Goal: Task Accomplishment & Management: Manage account settings

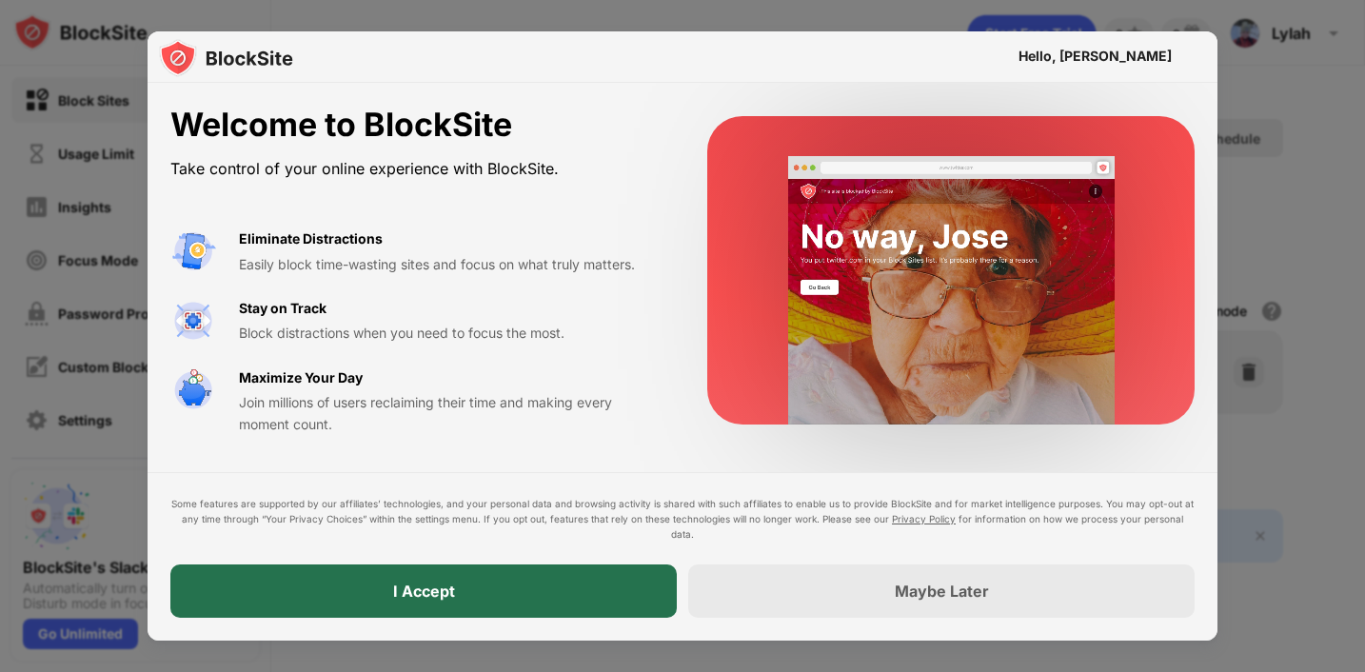
click at [491, 581] on div "I Accept" at bounding box center [423, 590] width 506 height 53
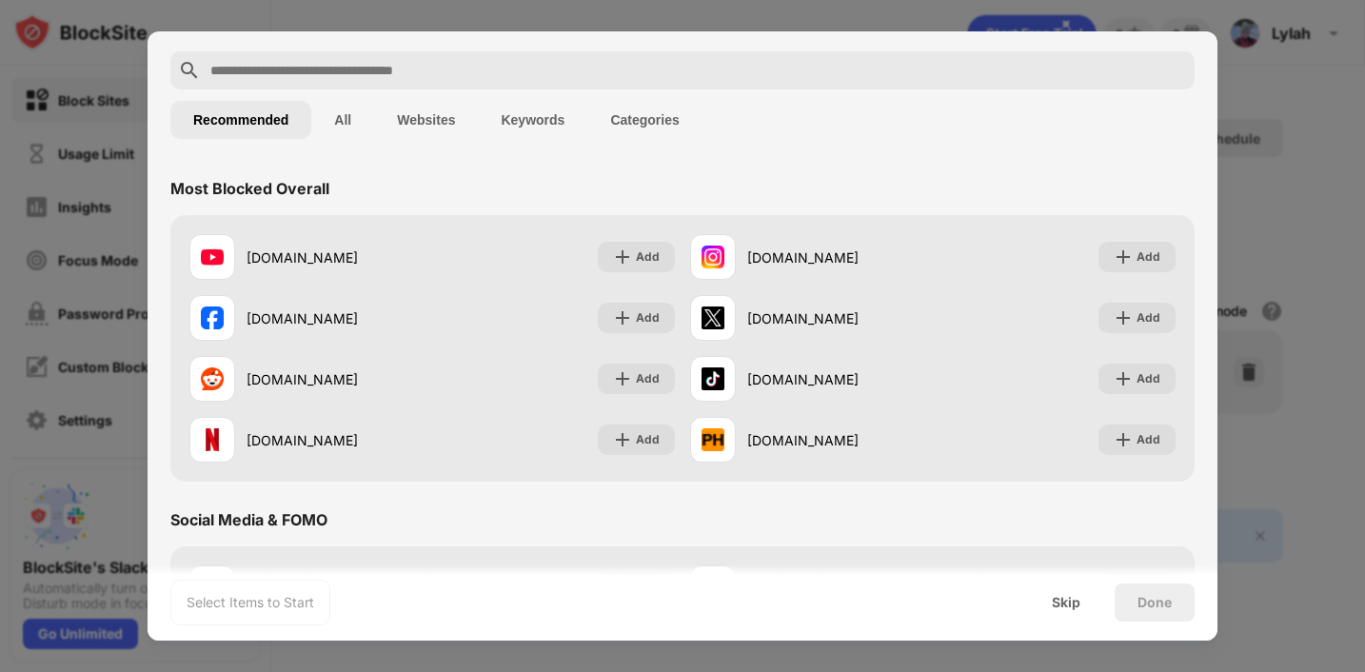
scroll to position [79, 0]
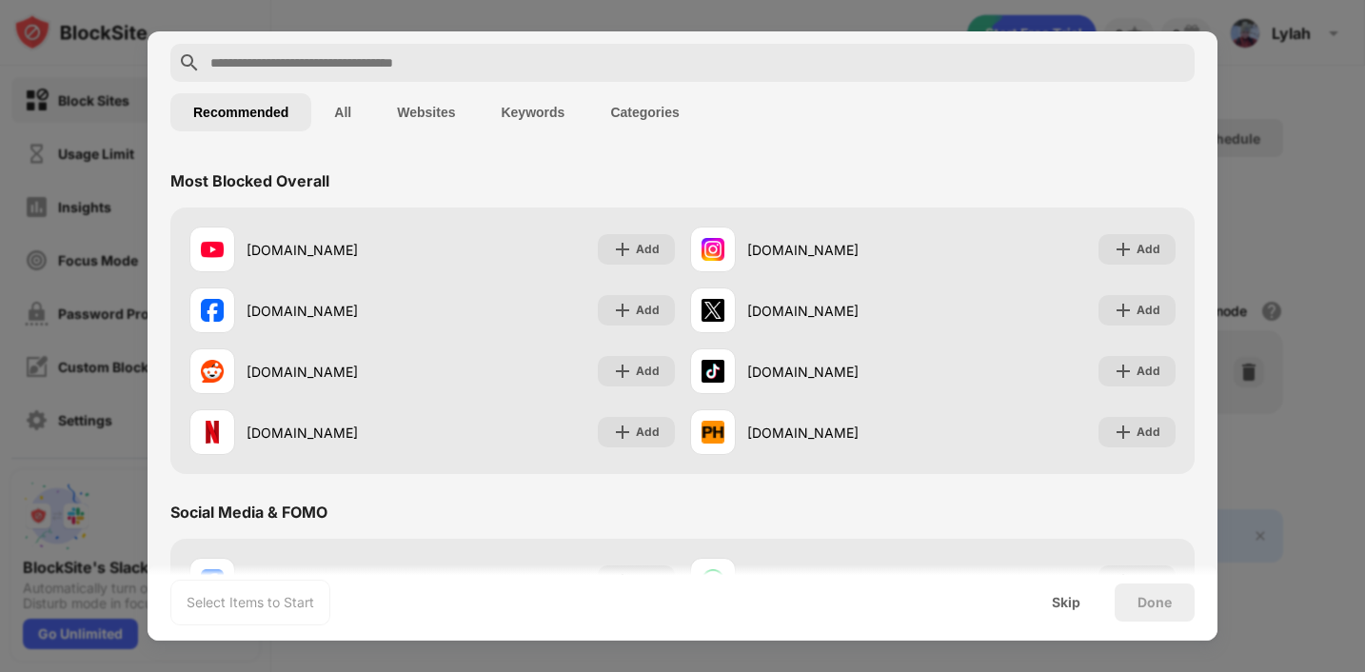
click at [673, 118] on button "Categories" at bounding box center [644, 112] width 114 height 38
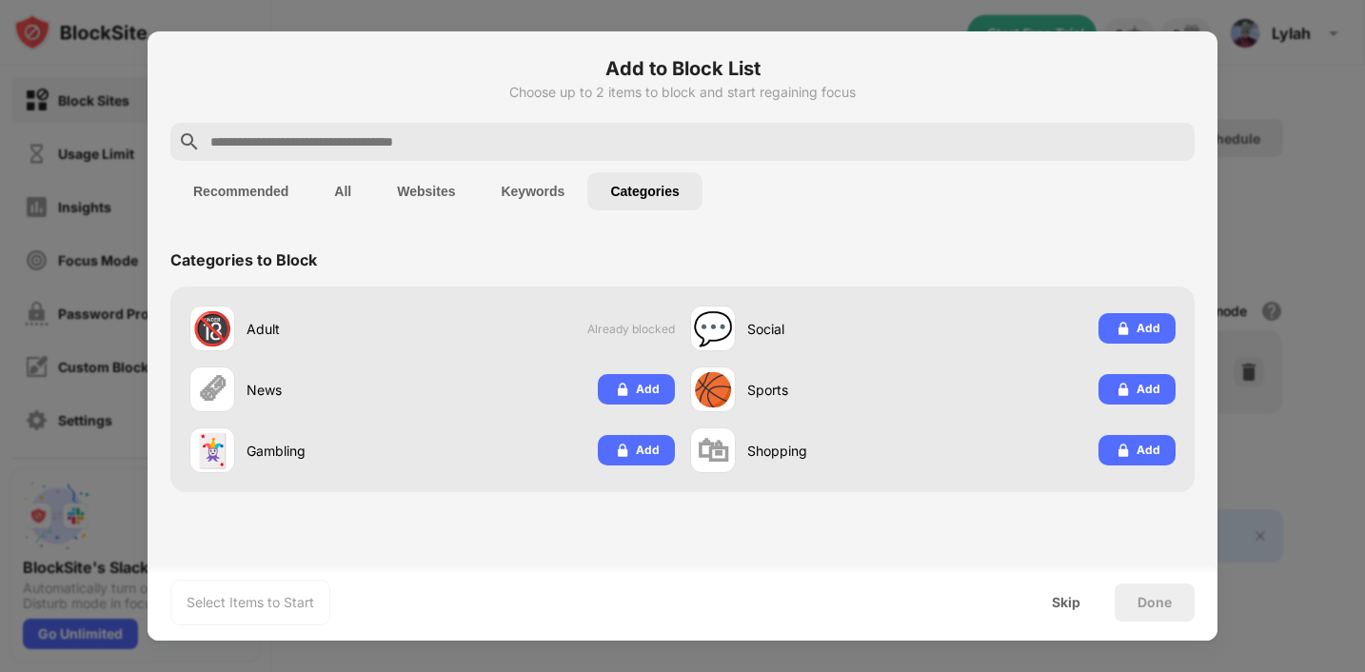
scroll to position [0, 0]
click at [276, 190] on button "Recommended" at bounding box center [240, 191] width 141 height 38
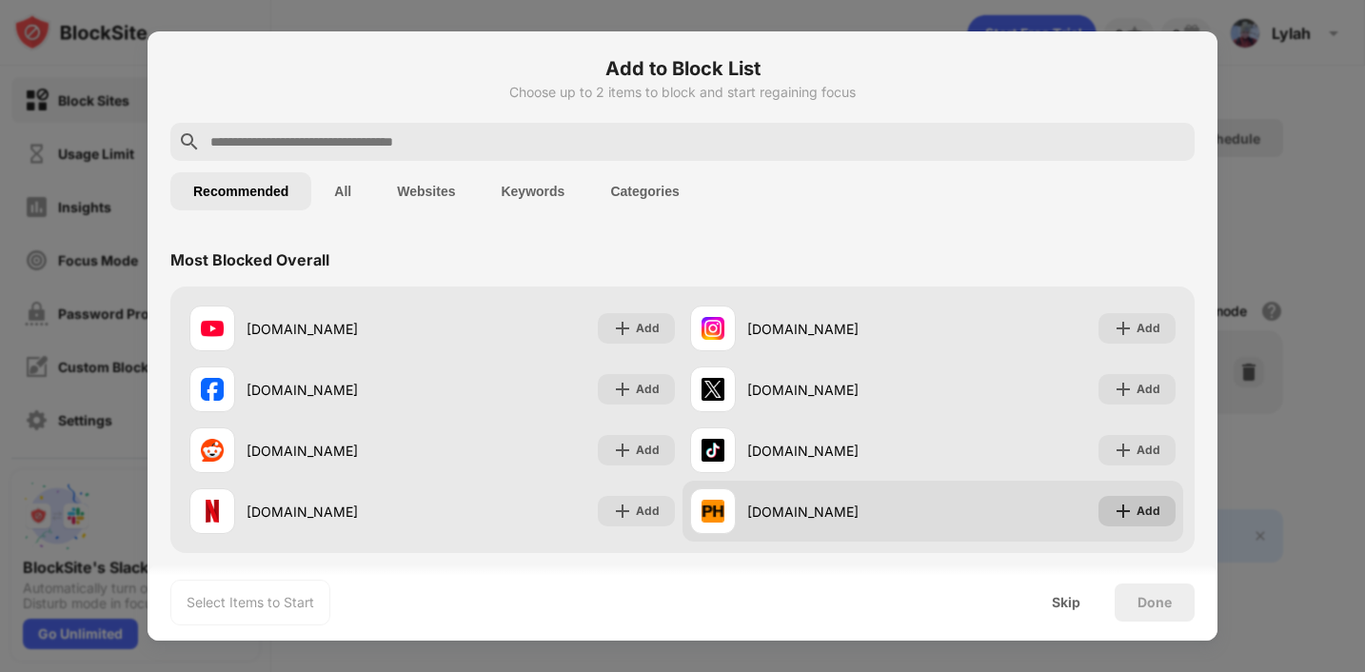
click at [1137, 501] on div "Add" at bounding box center [1148, 510] width 24 height 19
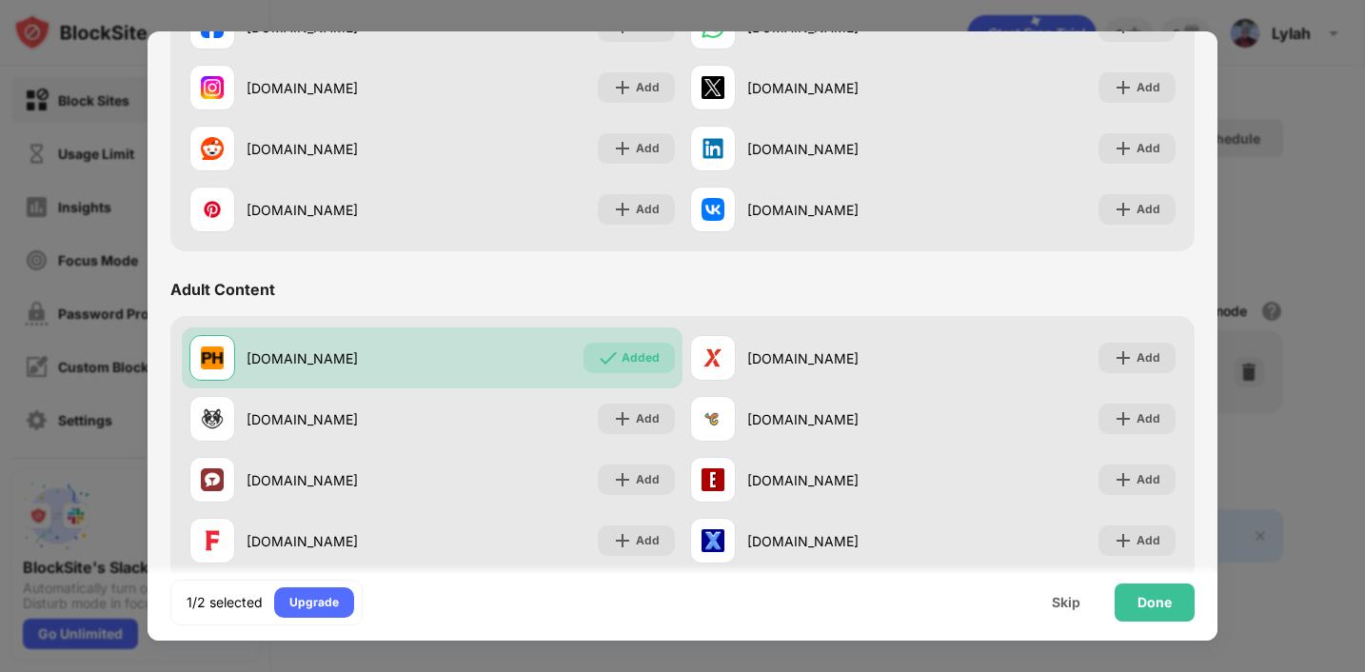
scroll to position [702, 0]
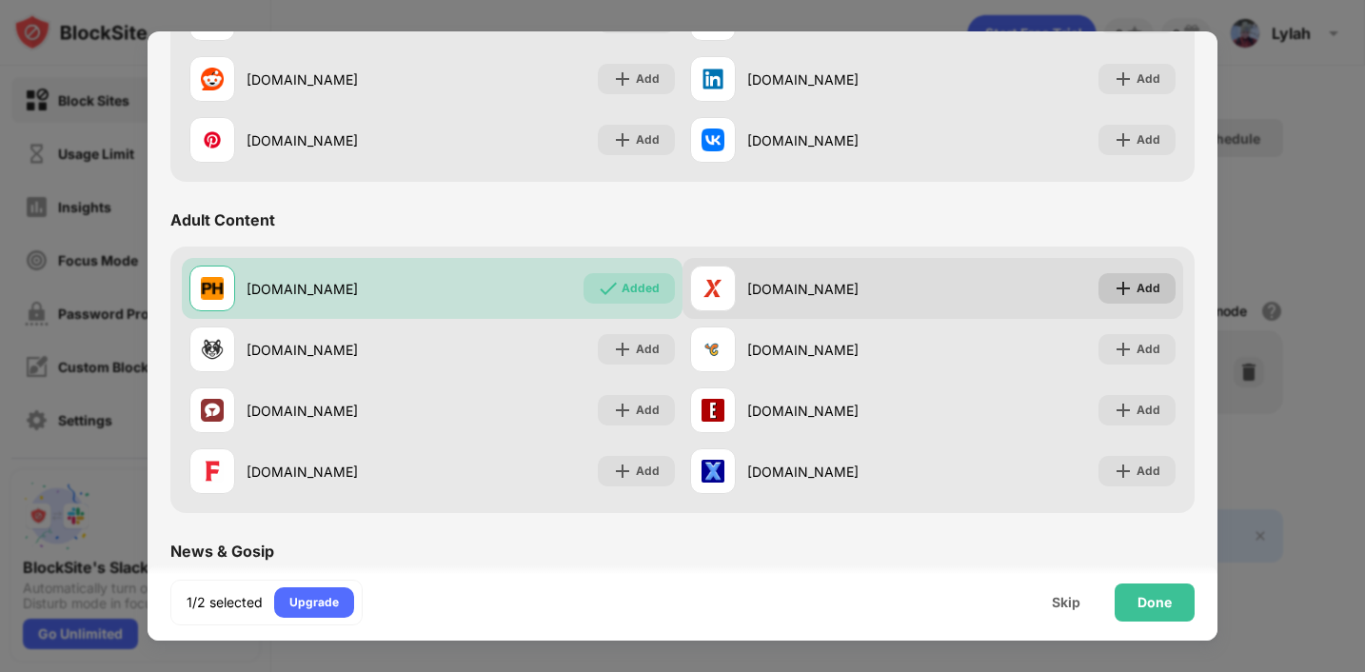
click at [1149, 279] on div "Add" at bounding box center [1148, 288] width 24 height 19
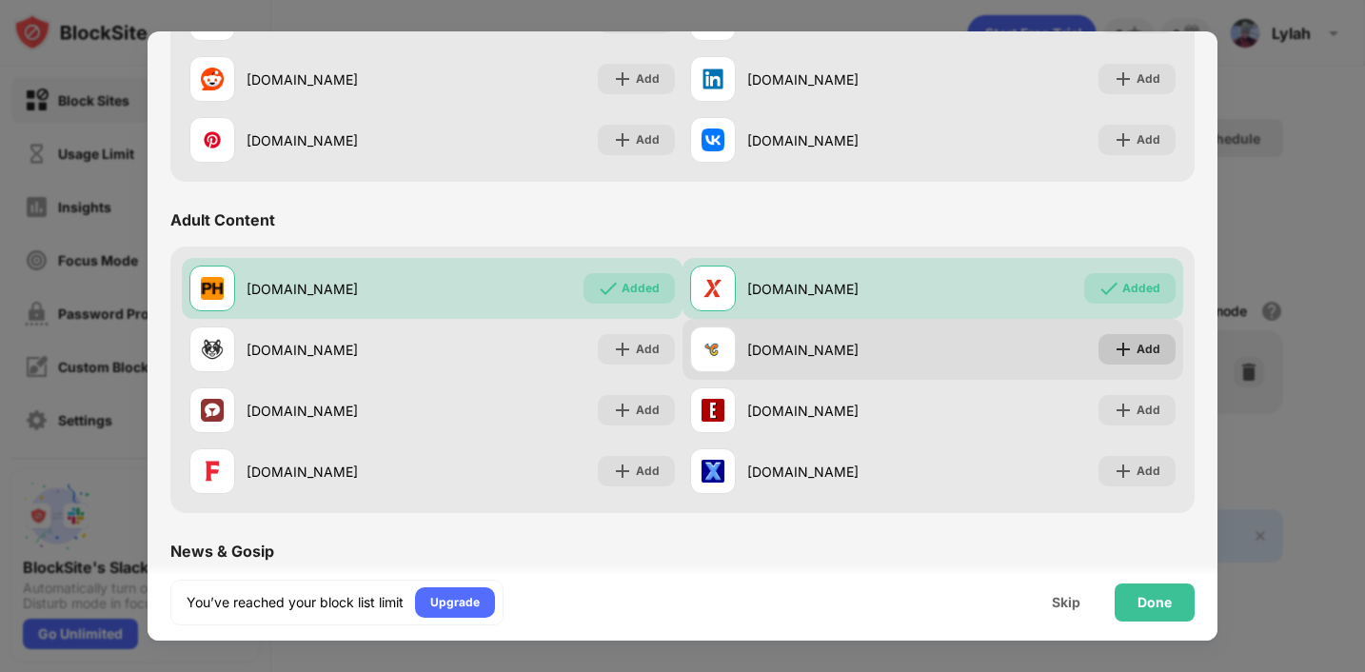
click at [1148, 343] on div "Add" at bounding box center [1148, 349] width 24 height 19
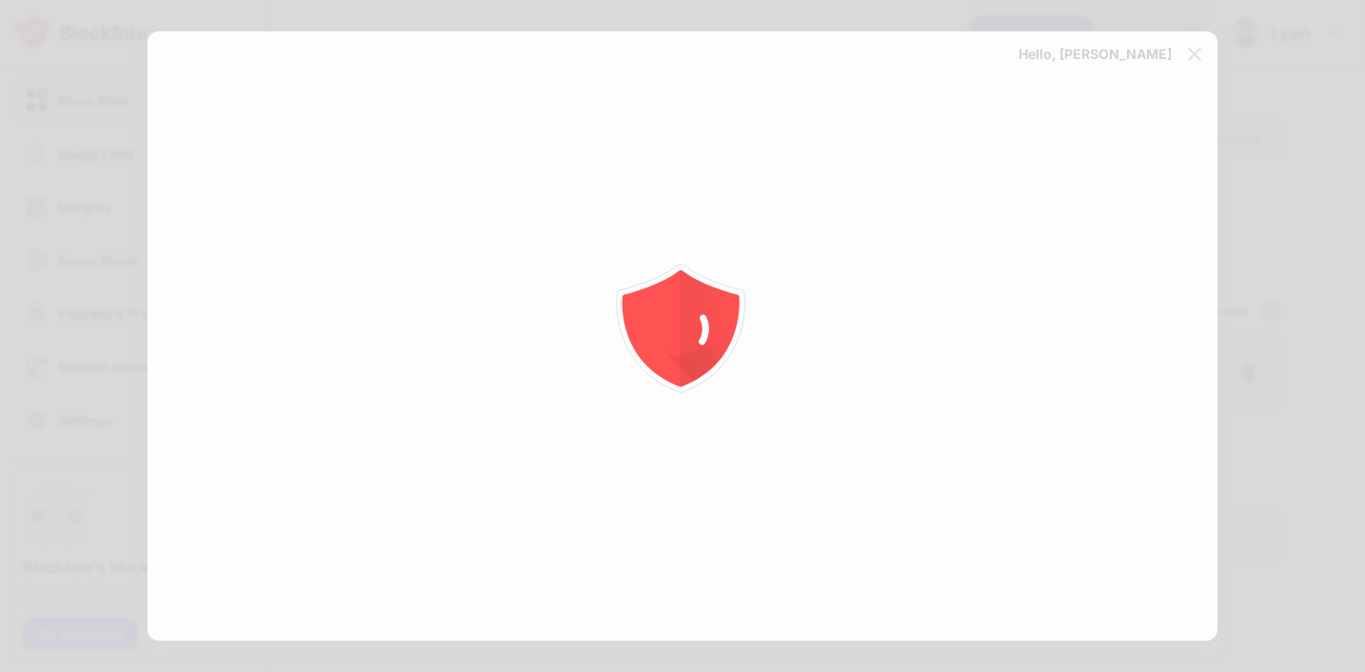
click at [1142, 416] on div at bounding box center [682, 336] width 1365 height 672
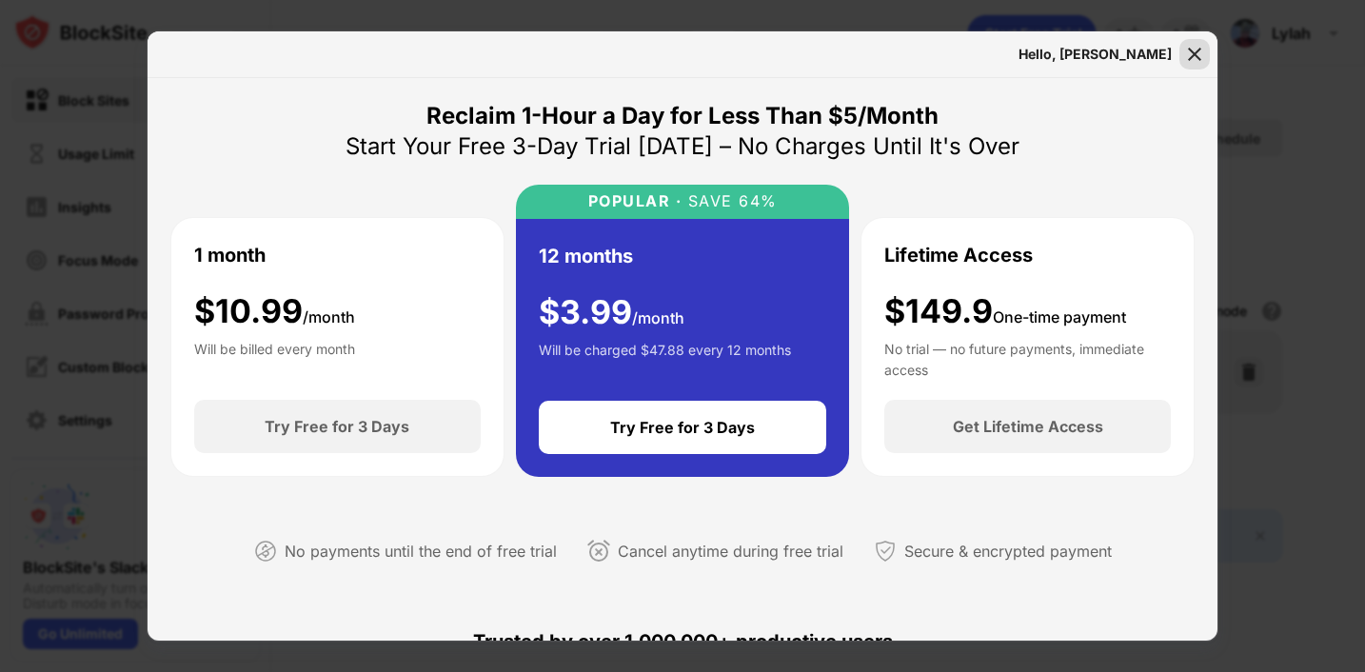
click at [1191, 55] on img at bounding box center [1194, 54] width 19 height 19
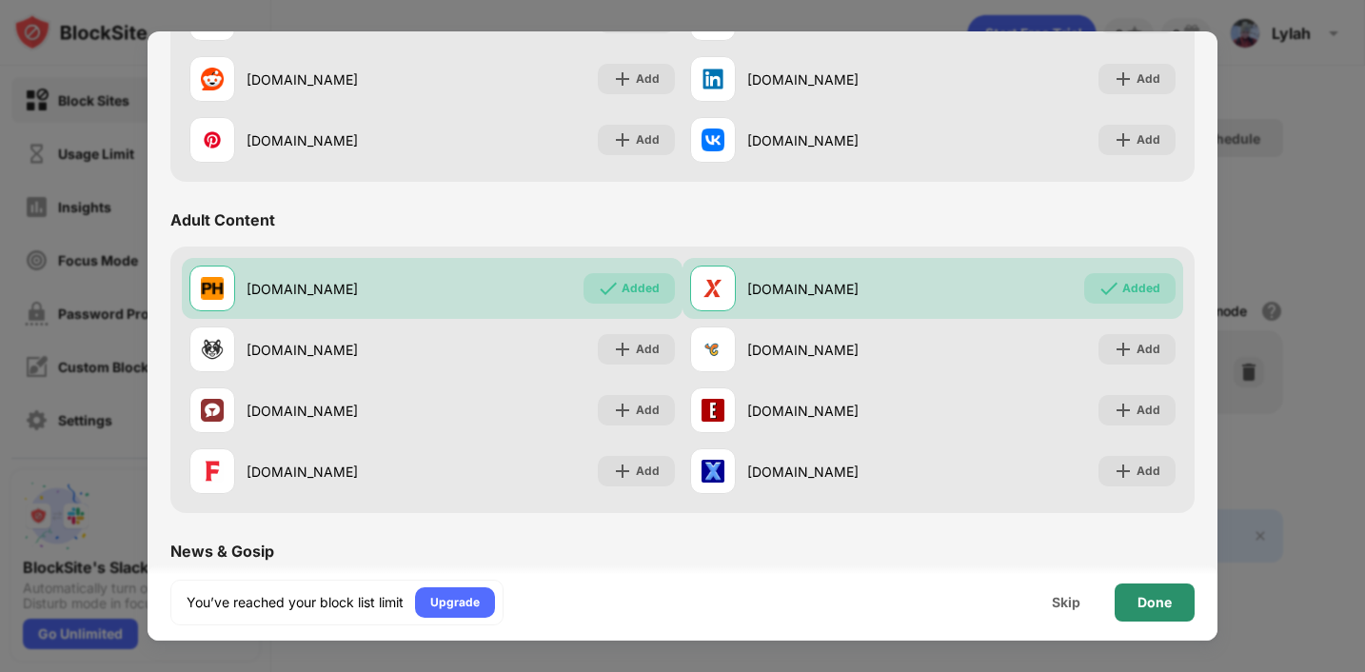
click at [1168, 590] on div "Done" at bounding box center [1154, 602] width 80 height 38
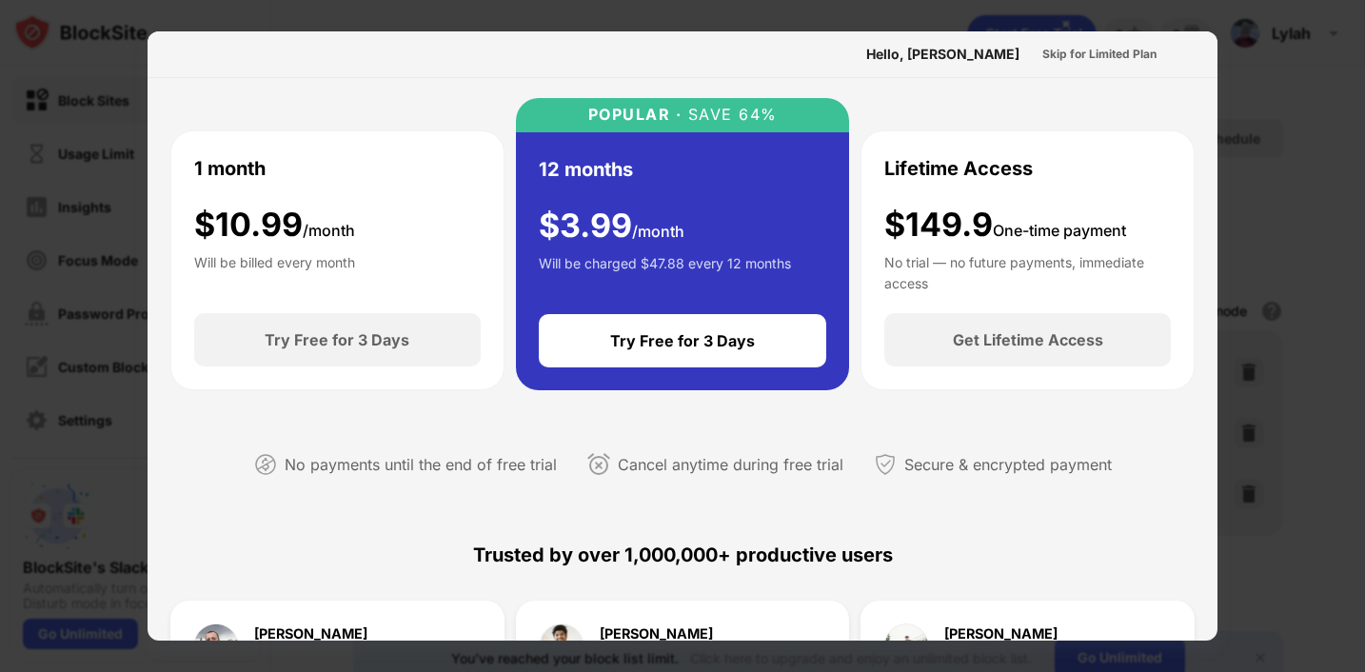
scroll to position [147, 0]
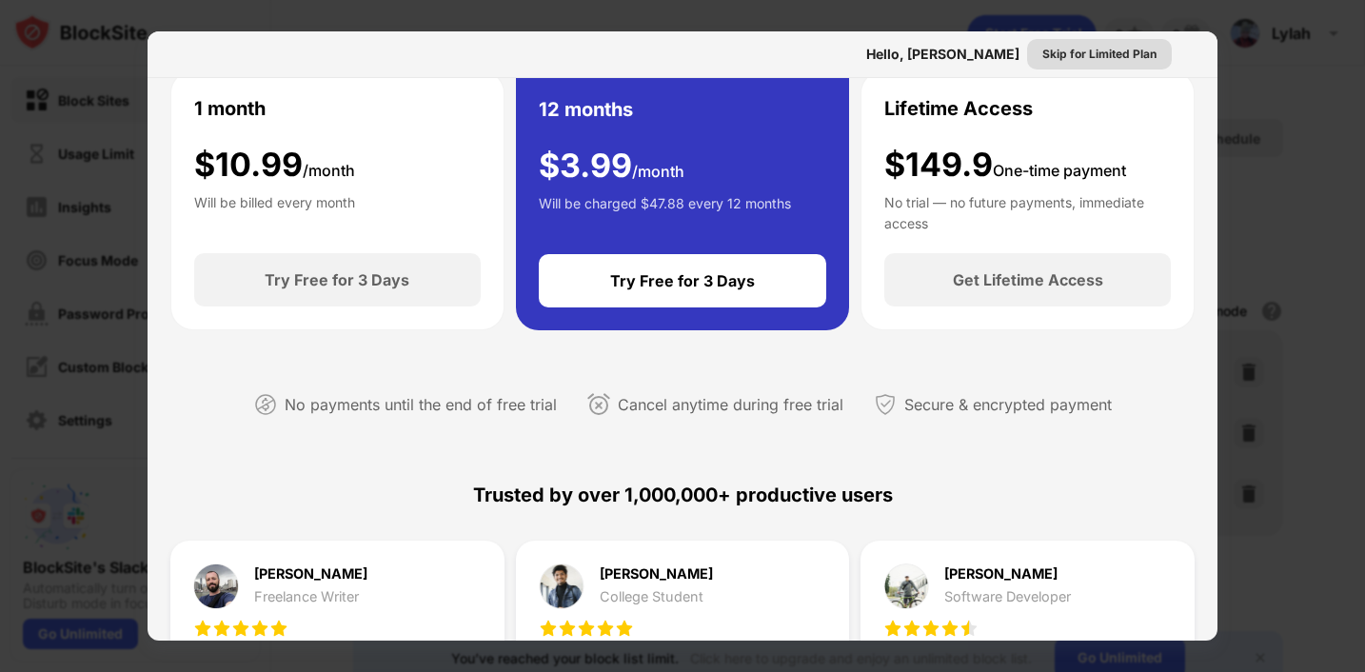
click at [1110, 51] on div "Skip for Limited Plan" at bounding box center [1099, 54] width 114 height 19
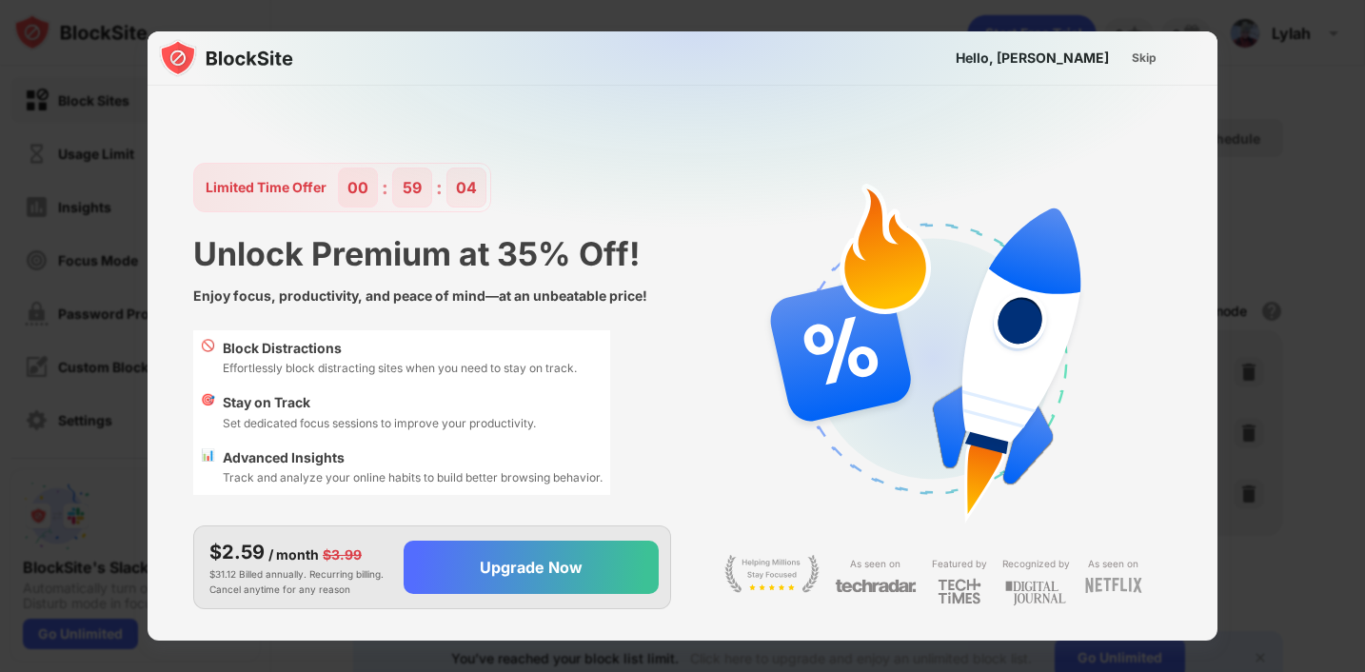
scroll to position [0, 0]
click at [1144, 55] on div "Skip" at bounding box center [1143, 58] width 25 height 19
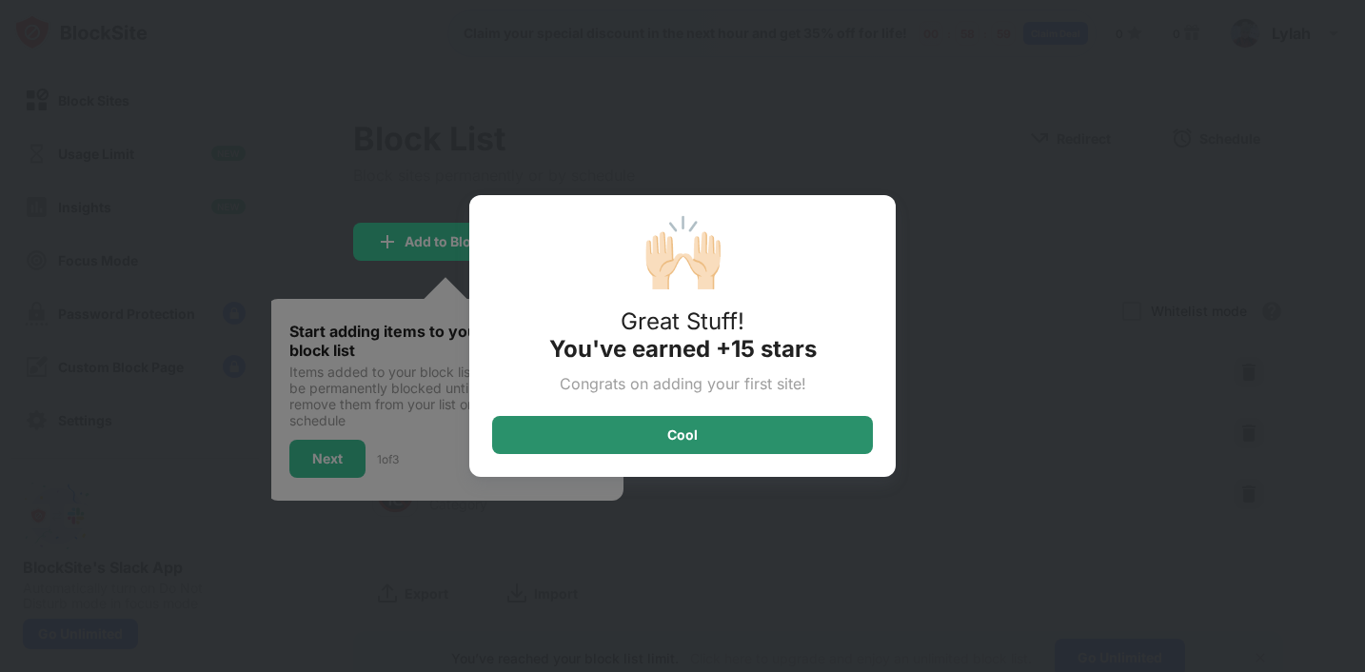
click at [699, 437] on div "Cool" at bounding box center [682, 435] width 381 height 38
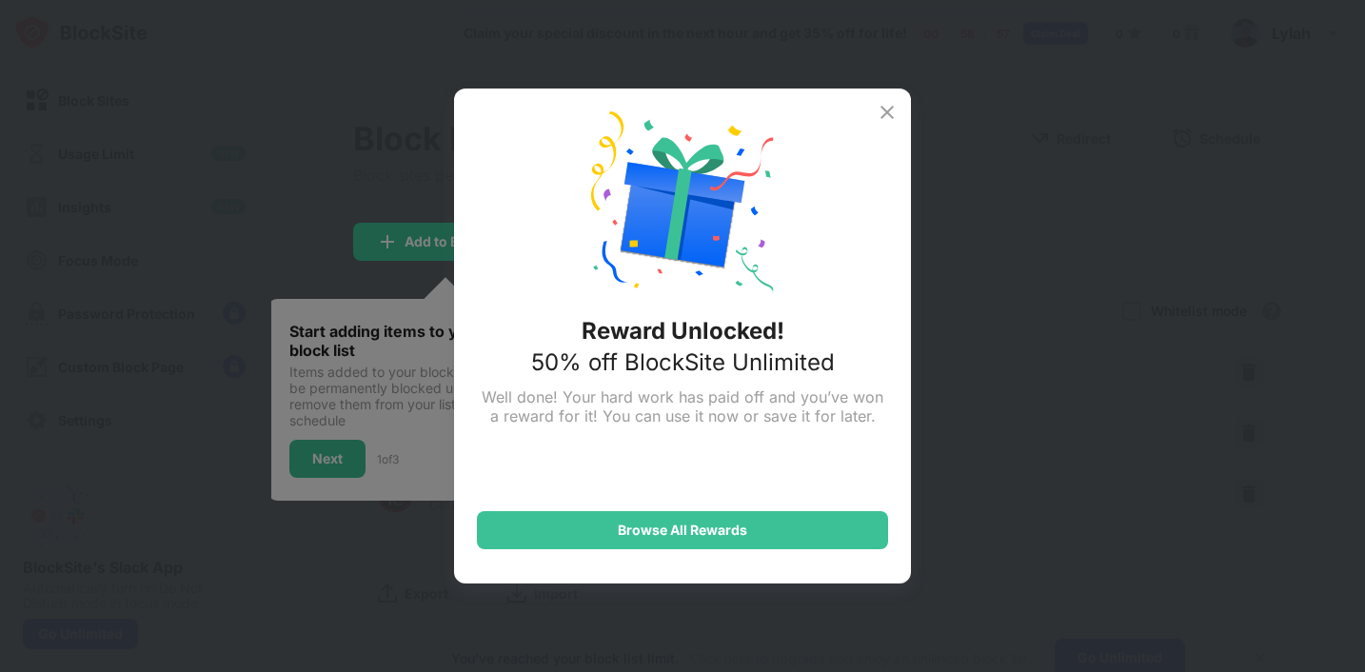
click at [888, 109] on img at bounding box center [886, 112] width 23 height 23
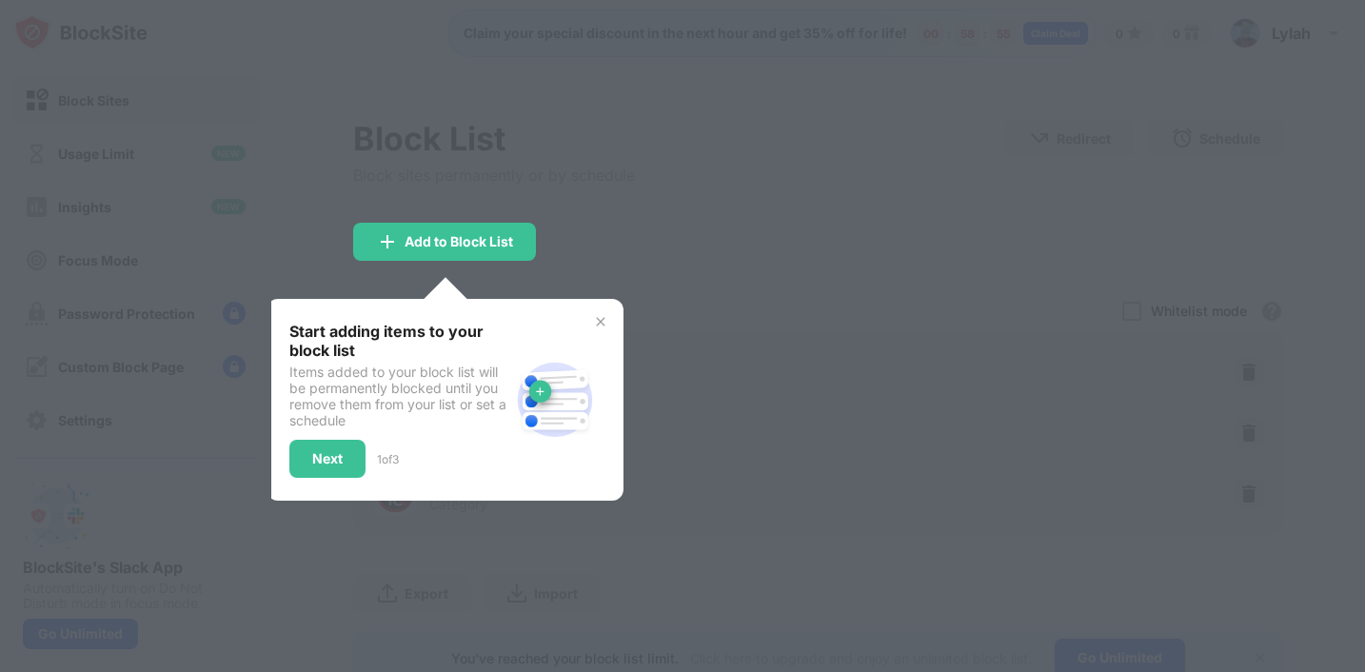
click at [601, 318] on img at bounding box center [600, 321] width 15 height 15
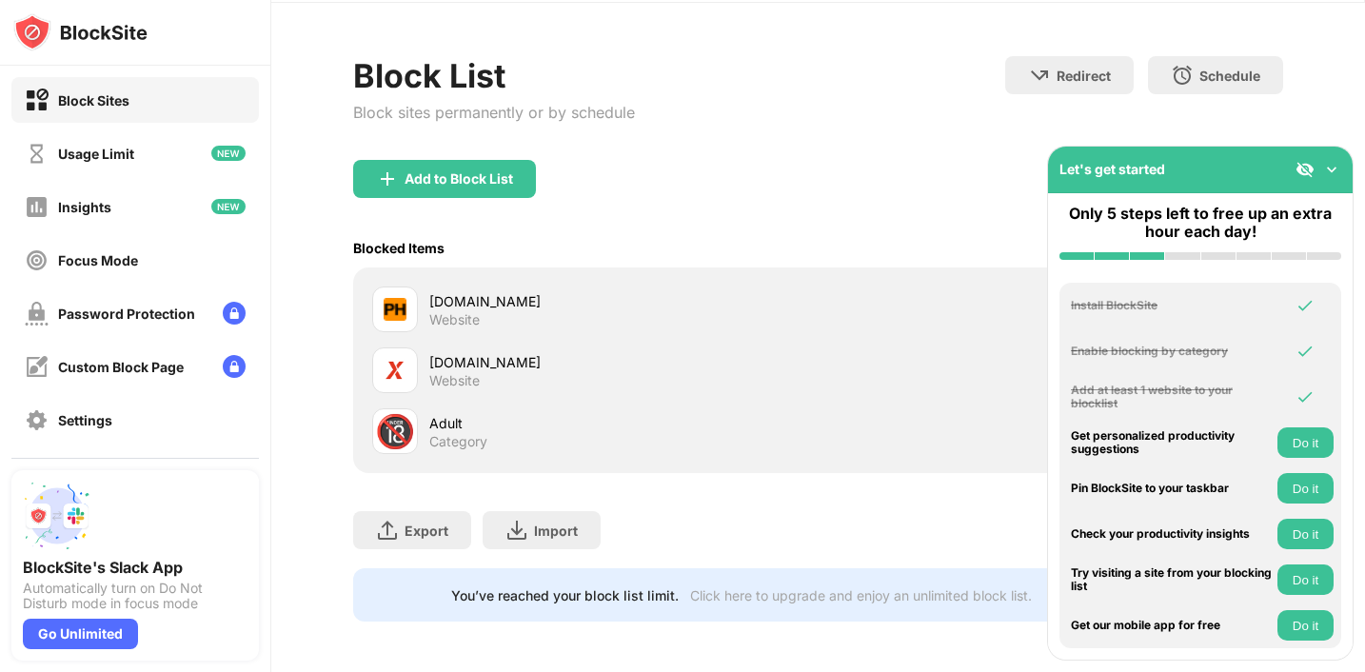
scroll to position [66, 0]
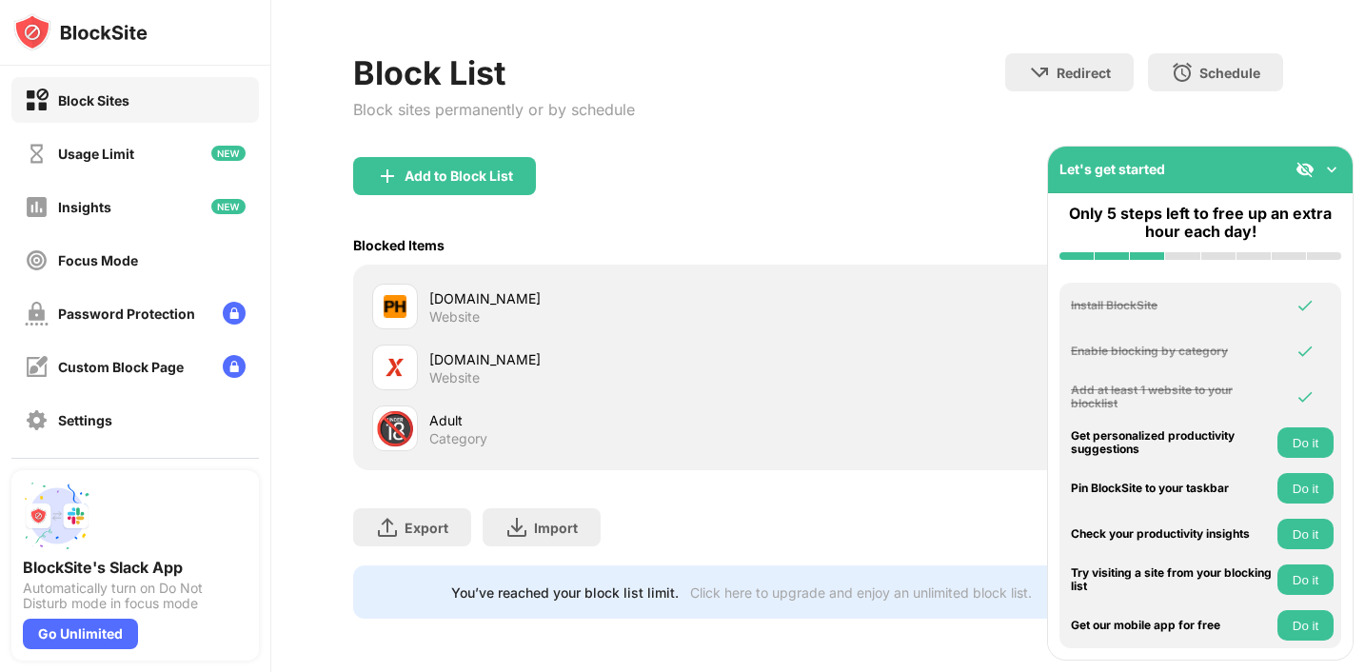
click at [1327, 164] on img at bounding box center [1331, 169] width 19 height 19
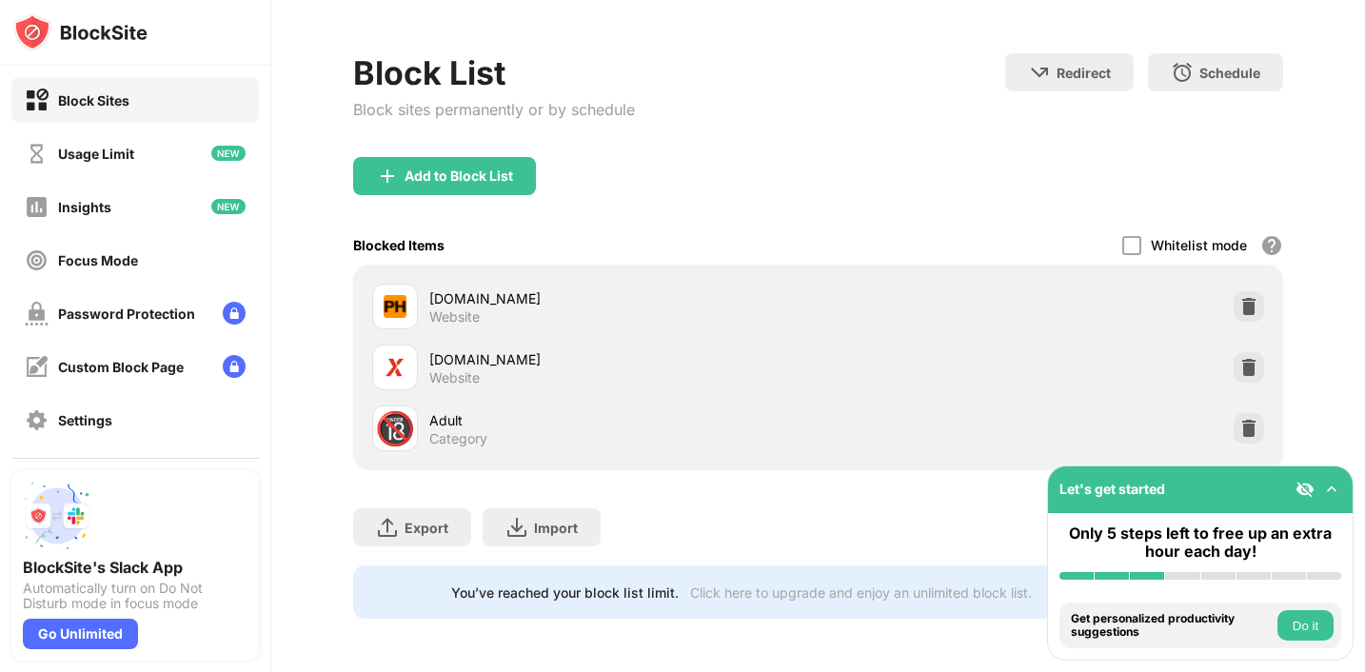
drag, startPoint x: 1263, startPoint y: 513, endPoint x: 1060, endPoint y: 539, distance: 204.3
click at [1061, 538] on div "Only 5 steps left to free up an extra hour each day!" at bounding box center [1200, 552] width 304 height 78
click at [1121, 248] on div "Blocked Items Whitelist mode Block all websites except for those in your whitel…" at bounding box center [818, 245] width 930 height 39
click at [1131, 246] on div at bounding box center [1131, 245] width 19 height 19
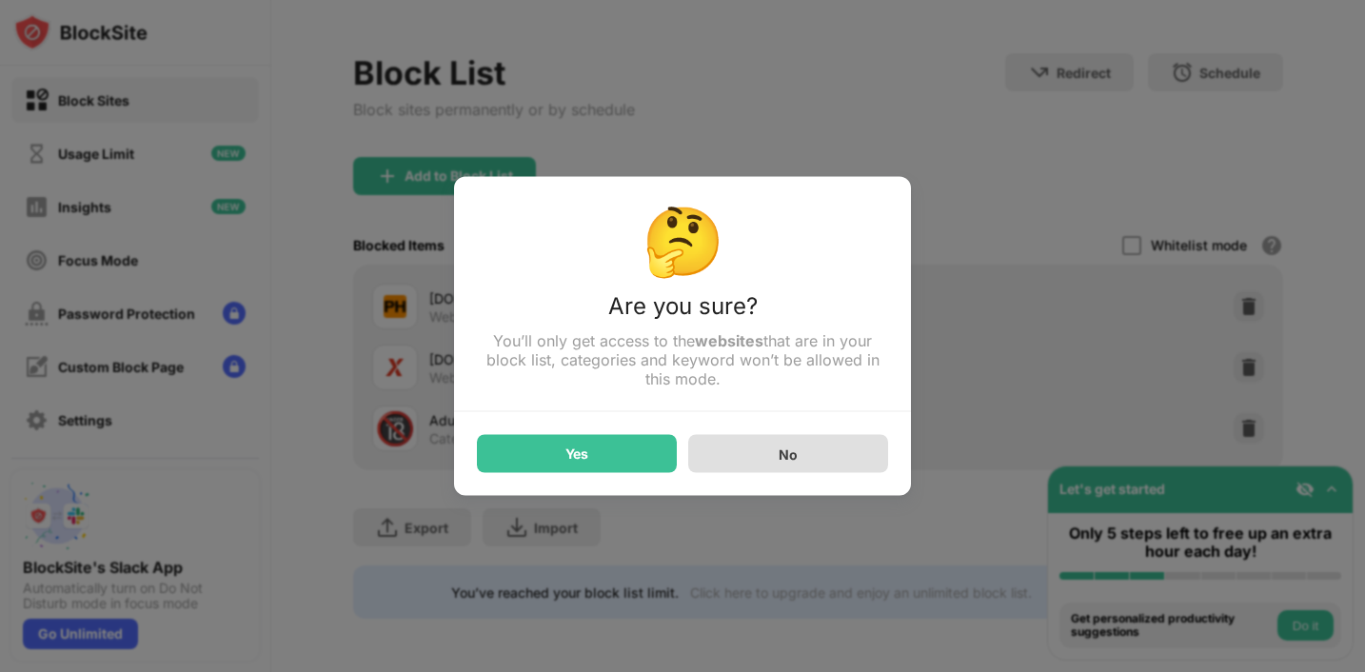
click at [751, 467] on div "No" at bounding box center [788, 454] width 200 height 38
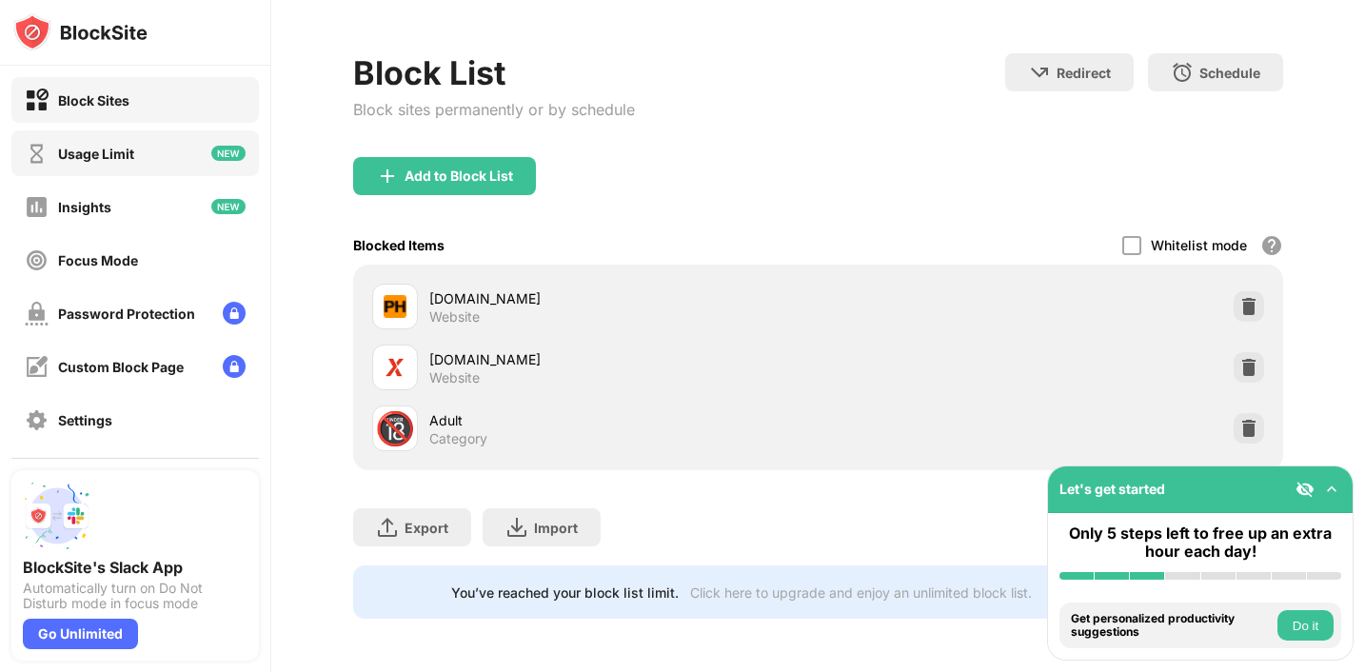
click at [151, 152] on div "Usage Limit" at bounding box center [134, 153] width 247 height 46
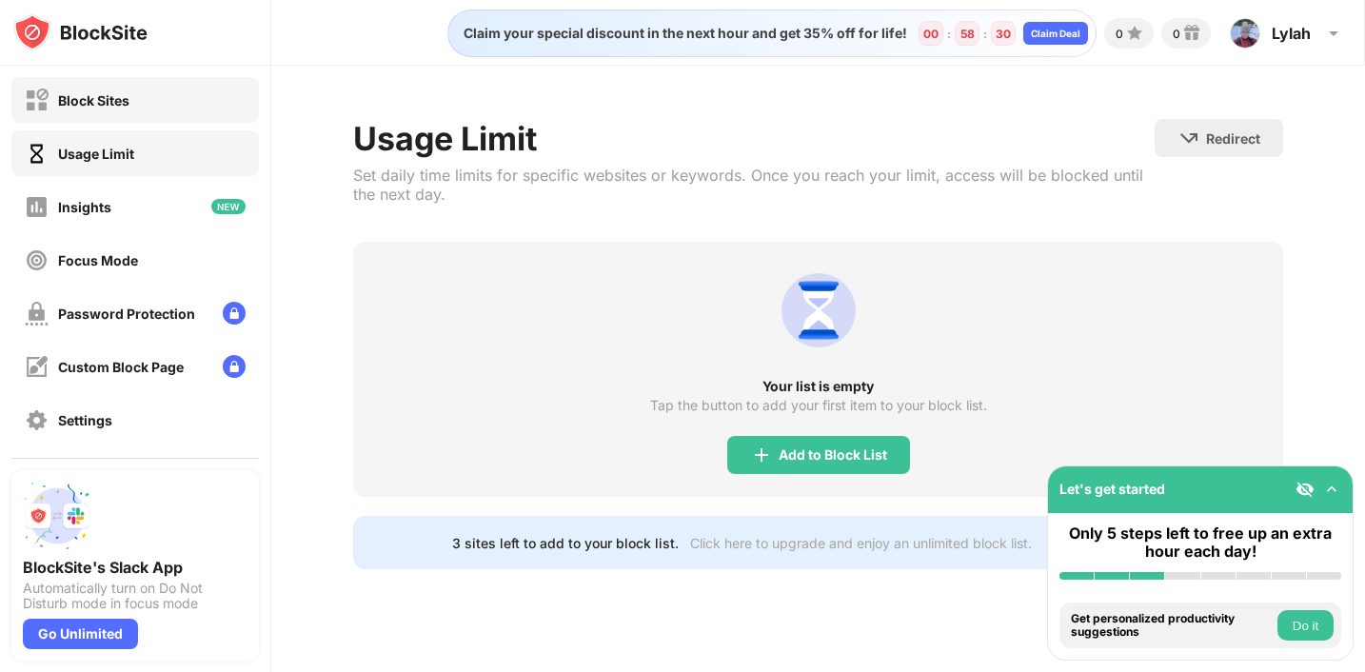
click at [147, 117] on div "Block Sites" at bounding box center [134, 100] width 247 height 46
